Goal: Information Seeking & Learning: Learn about a topic

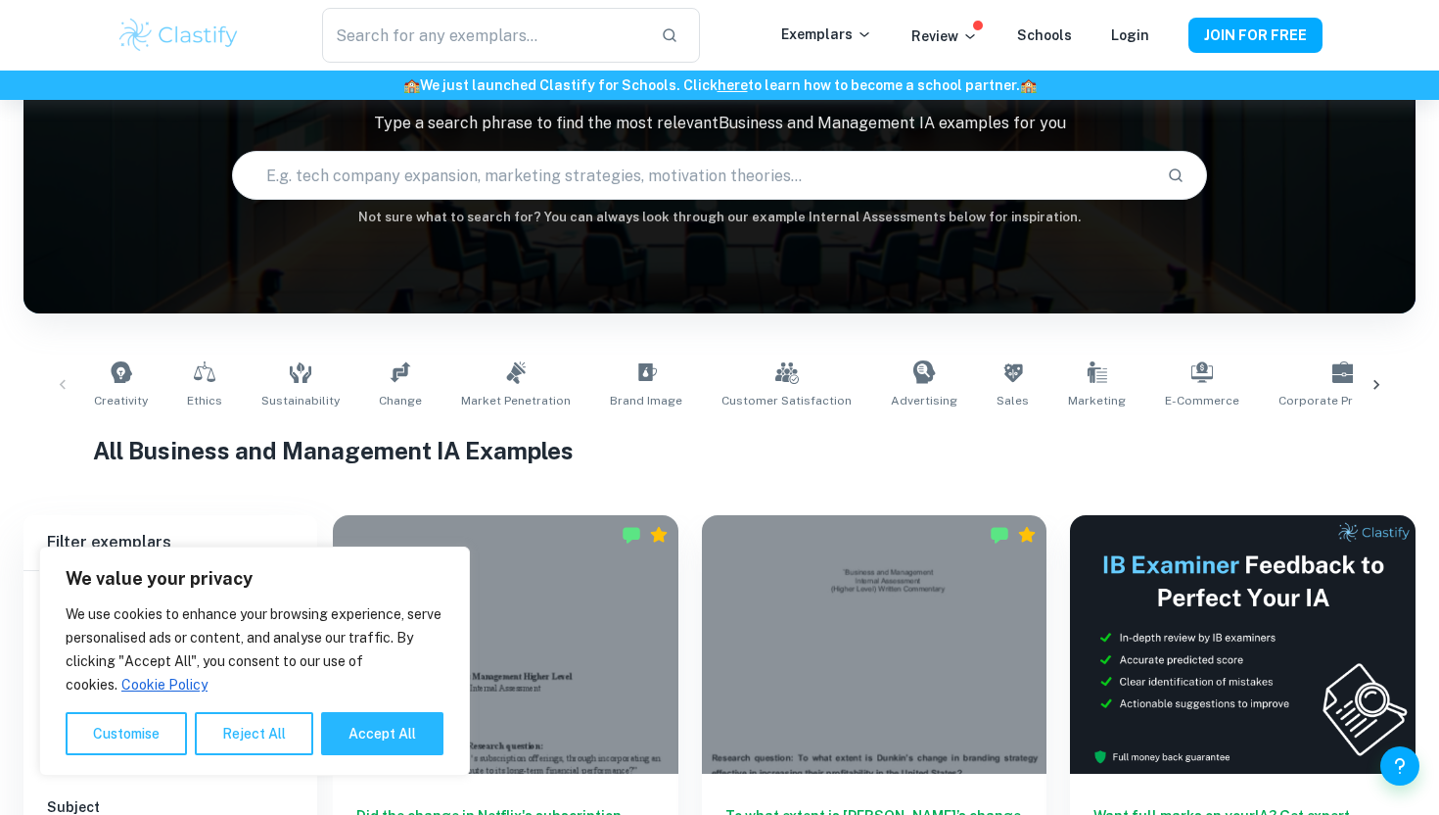
scroll to position [311, 0]
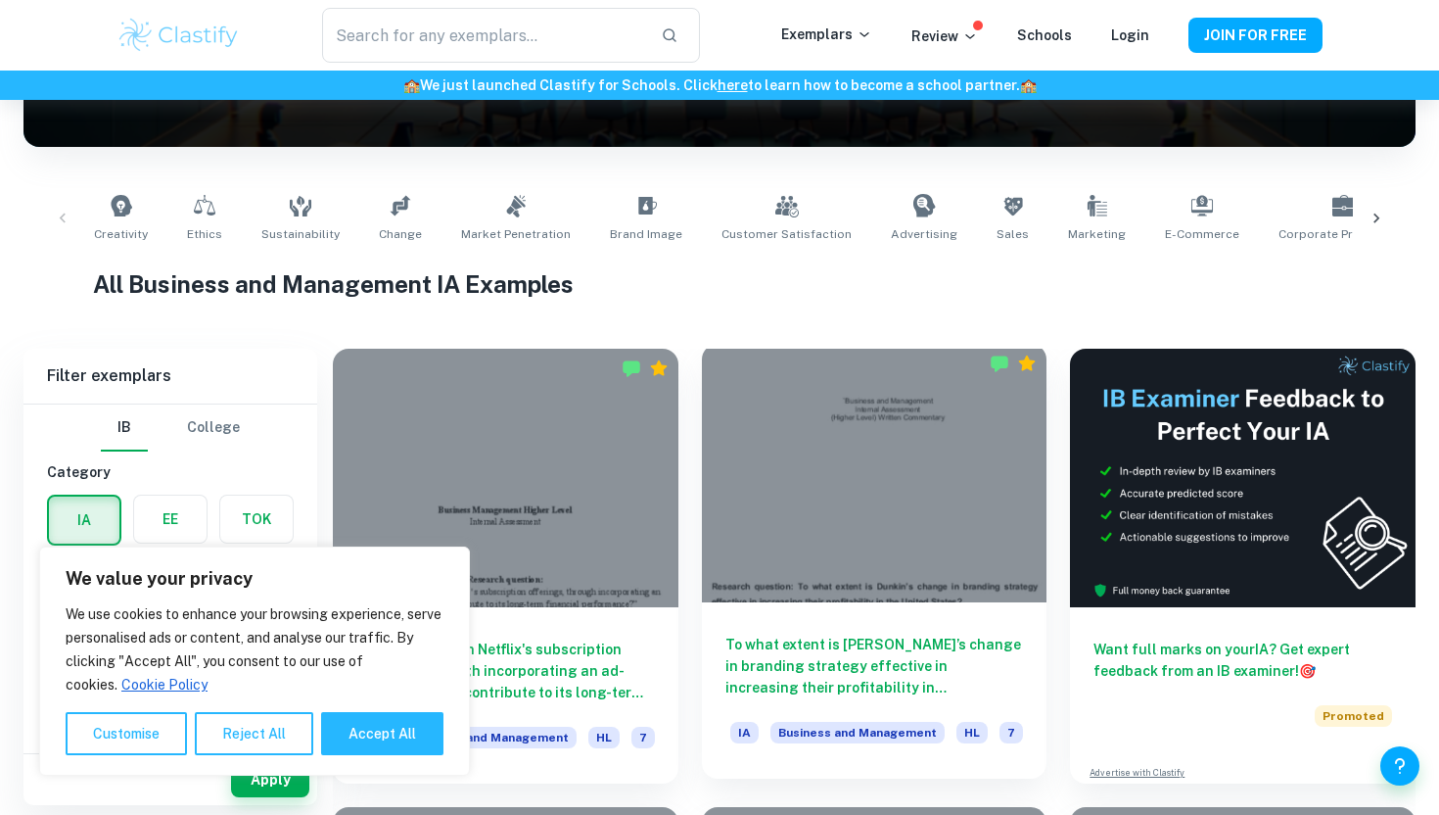
click at [907, 719] on div "To what extent is [PERSON_NAME]’s change in branding strategy effective in incr…" at bounding box center [875, 690] width 346 height 176
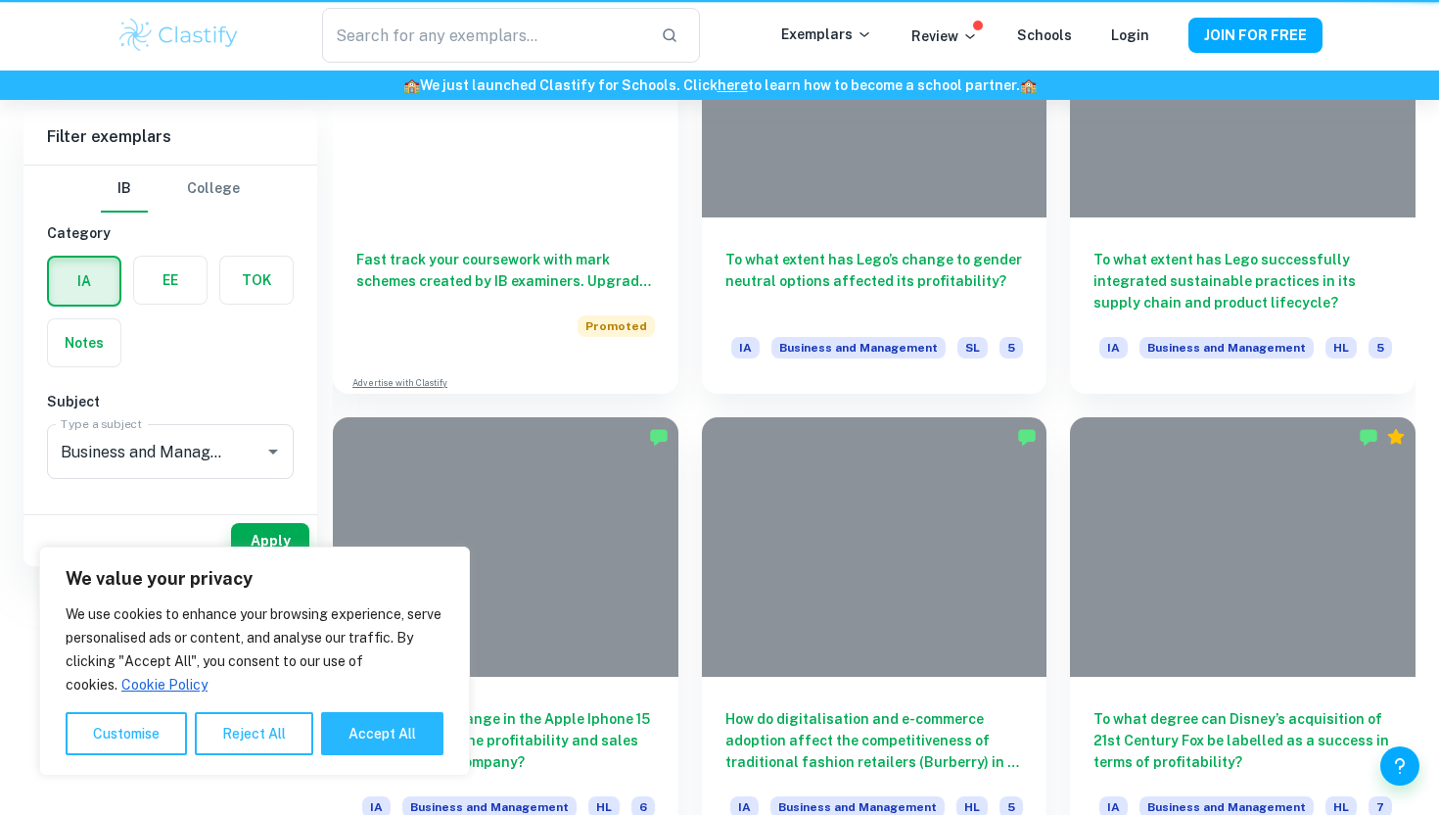
scroll to position [311, 0]
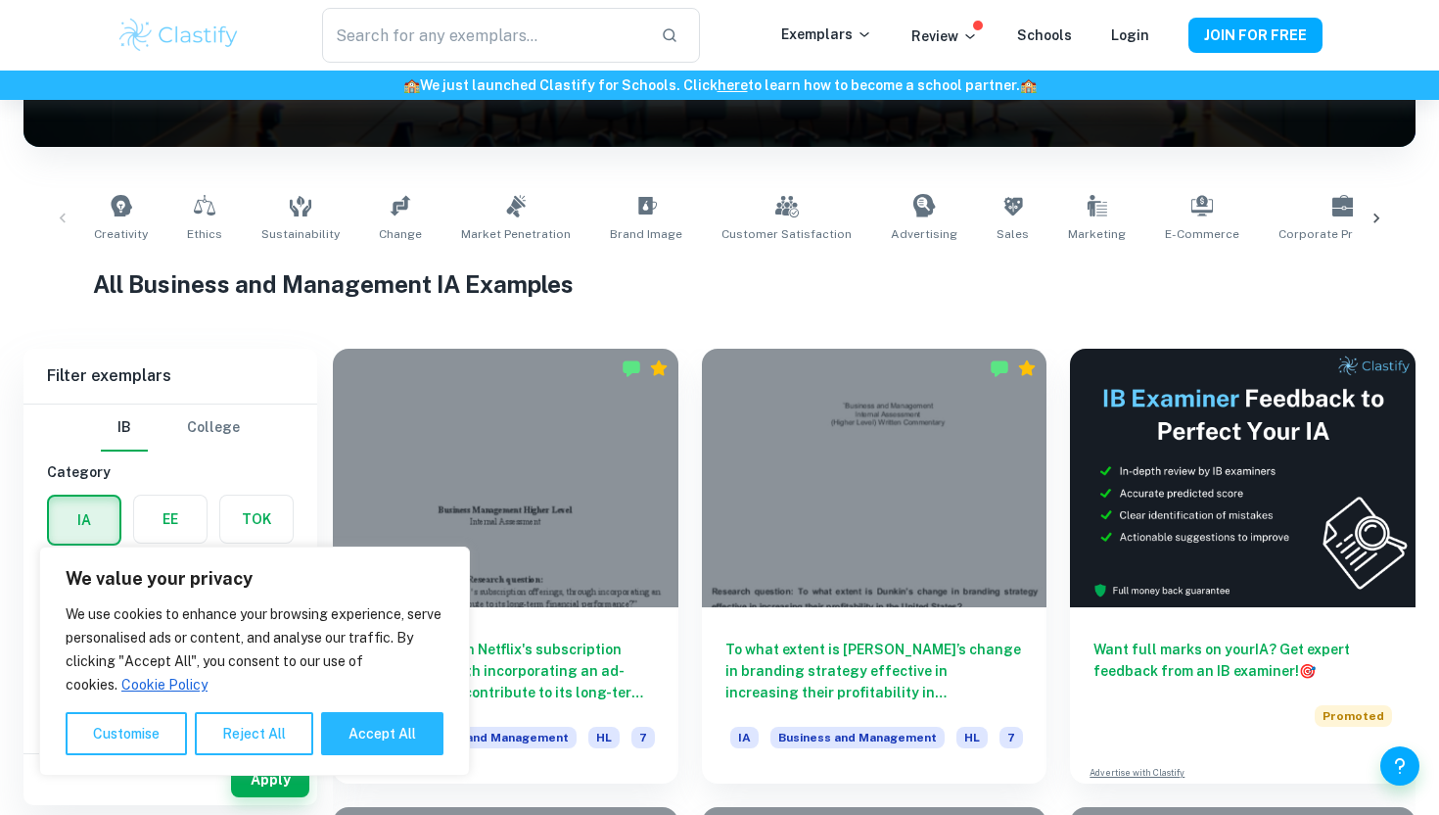
click at [879, 648] on h6 "To what extent is [PERSON_NAME]’s change in branding strategy effective in incr…" at bounding box center [875, 670] width 299 height 65
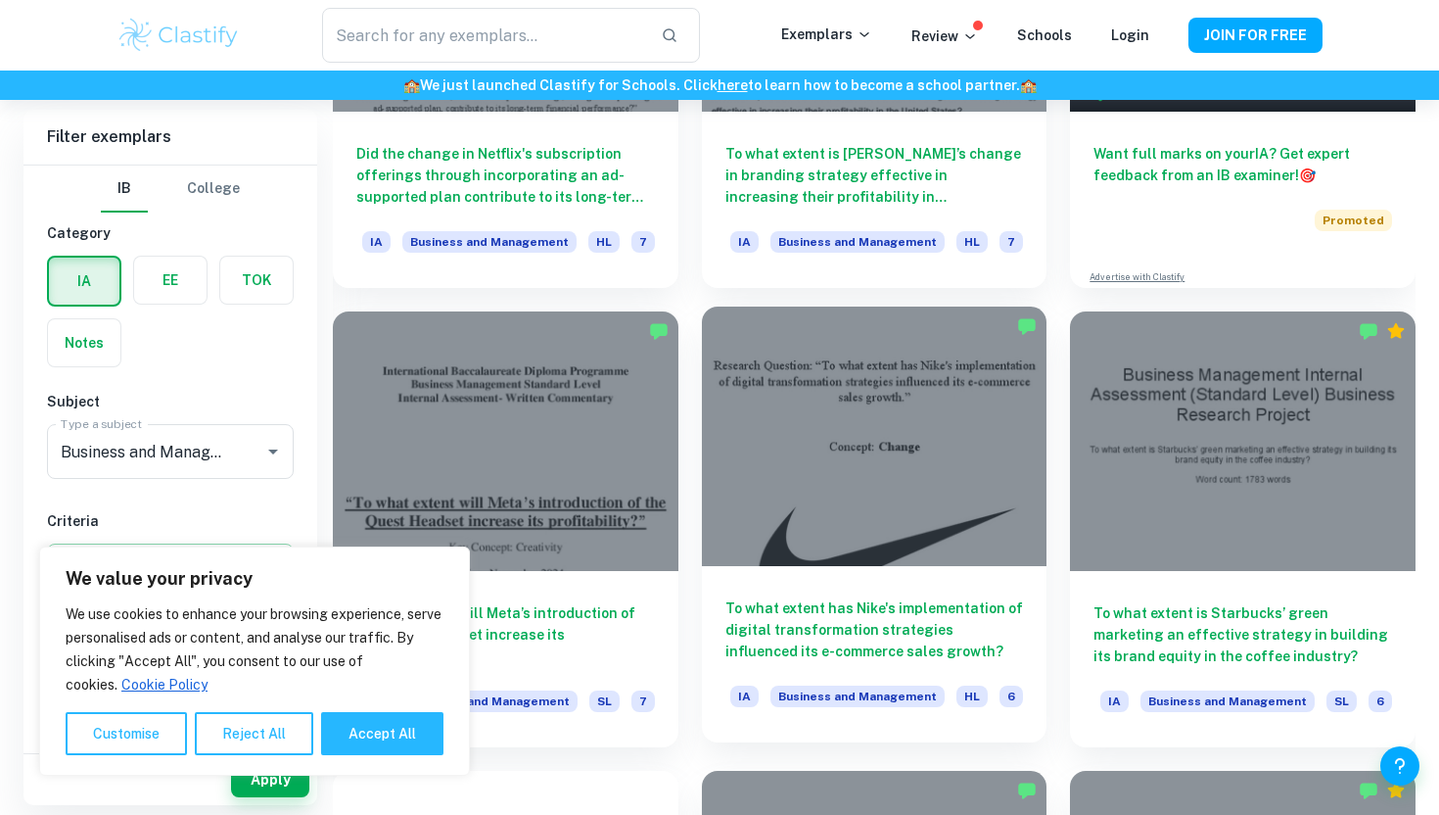
scroll to position [975, 0]
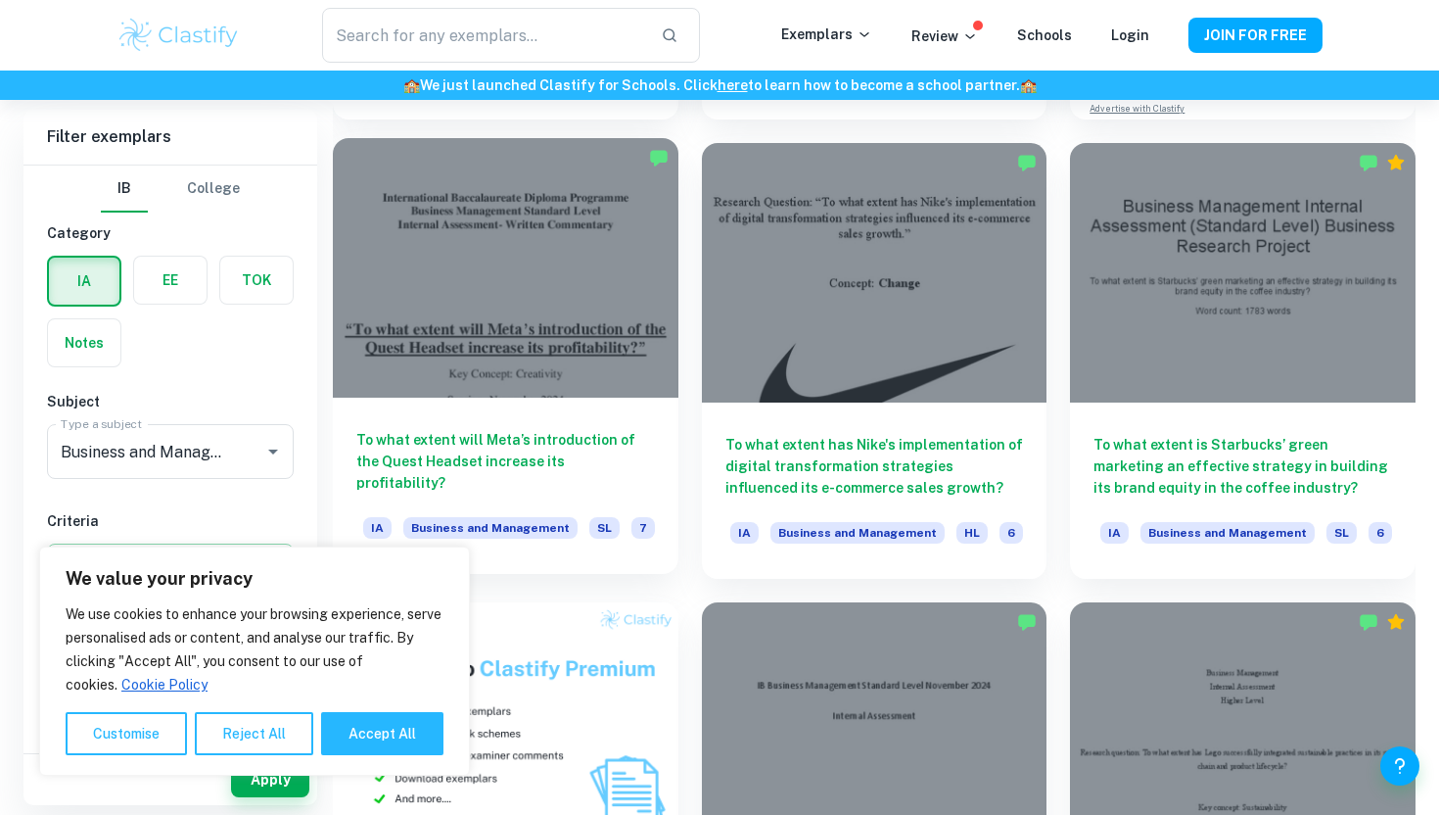
click at [619, 443] on h6 "To what extent will Meta’s introduction of the Quest Headset increase its profi…" at bounding box center [505, 461] width 299 height 65
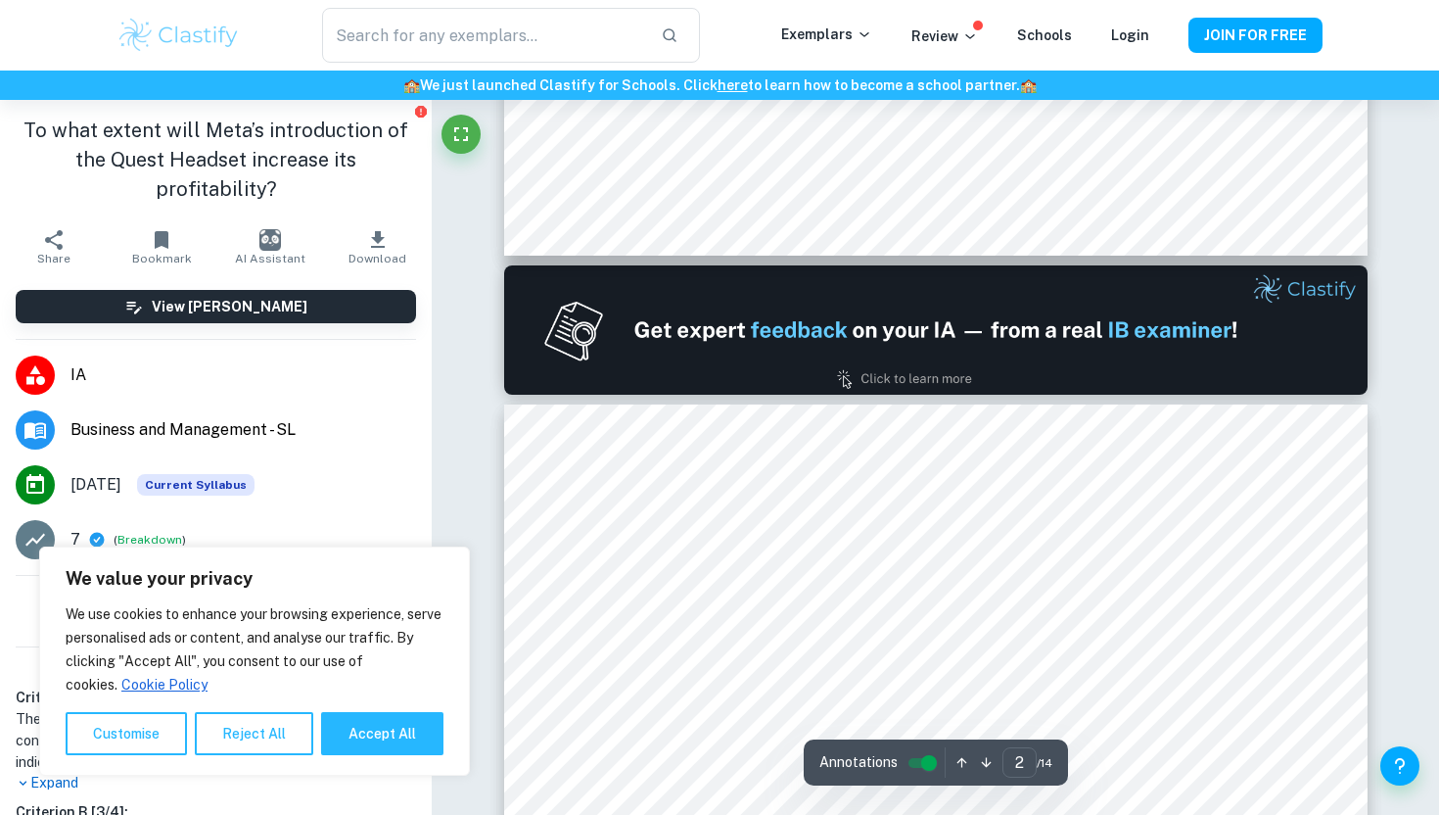
scroll to position [1093, 0]
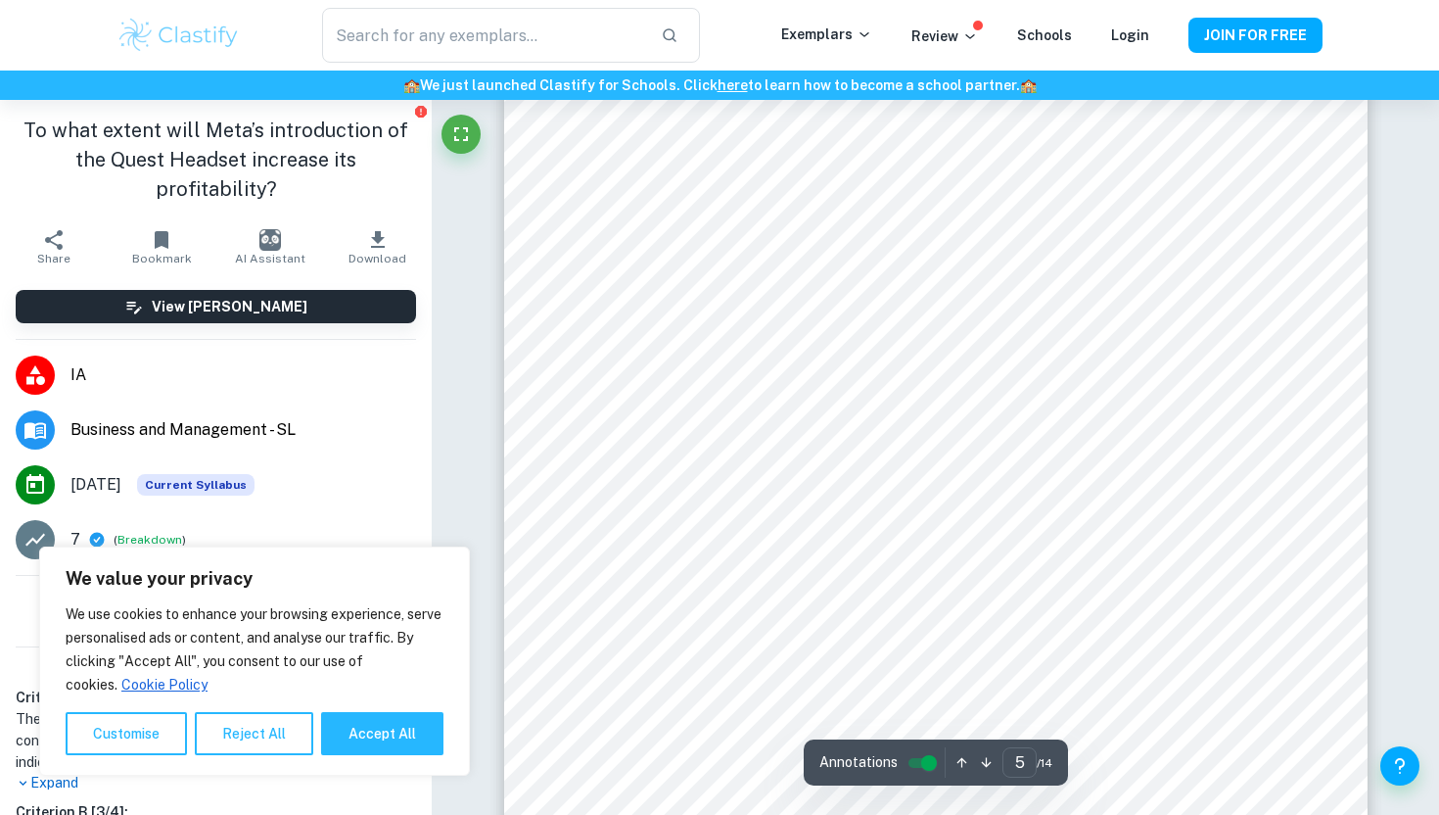
type input "4"
